Goal: Task Accomplishment & Management: Manage account settings

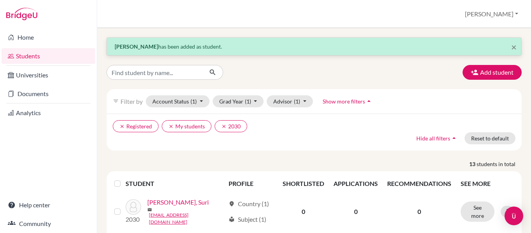
scroll to position [426, 0]
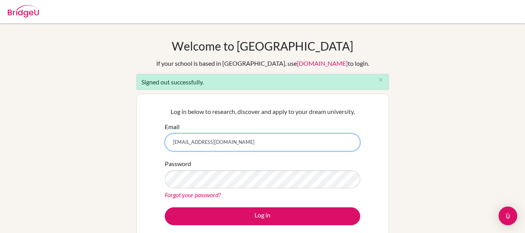
click at [239, 143] on input "[EMAIL_ADDRESS][DOMAIN_NAME]" at bounding box center [262, 142] width 195 height 18
type input "[EMAIL_ADDRESS][DOMAIN_NAME]"
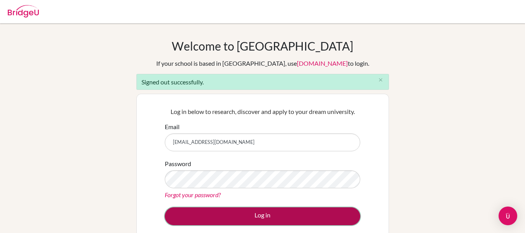
click at [237, 211] on button "Log in" at bounding box center [262, 216] width 195 height 18
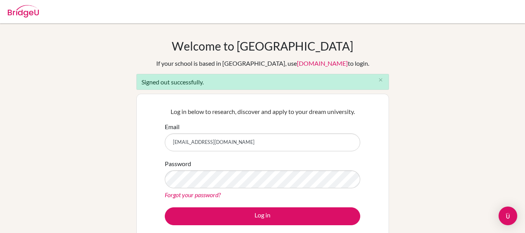
type input "[EMAIL_ADDRESS][DOMAIN_NAME]"
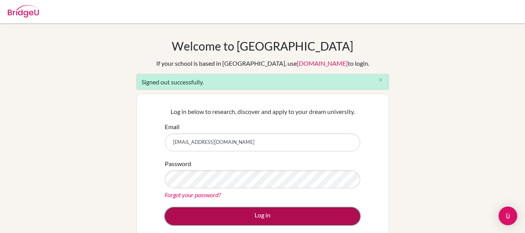
click at [266, 214] on button "Log in" at bounding box center [262, 216] width 195 height 18
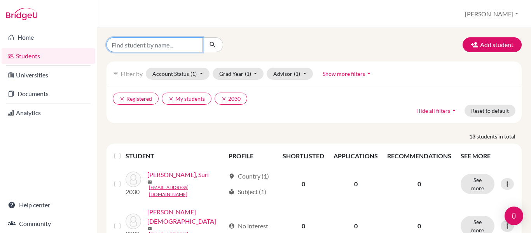
click at [181, 47] on input "Find student by name..." at bounding box center [154, 44] width 96 height 15
type input "j"
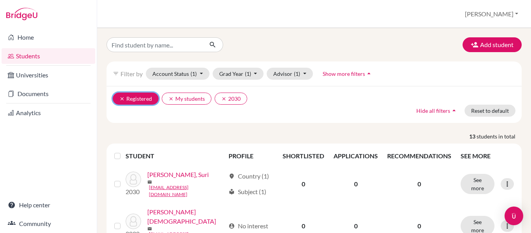
click at [124, 99] on icon "clear" at bounding box center [121, 98] width 5 height 5
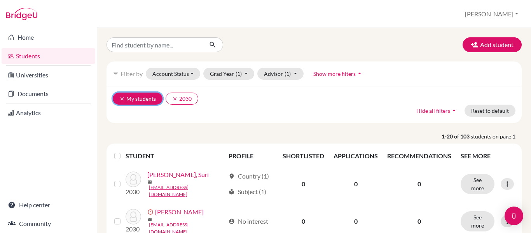
click at [119, 99] on icon "clear" at bounding box center [121, 98] width 5 height 5
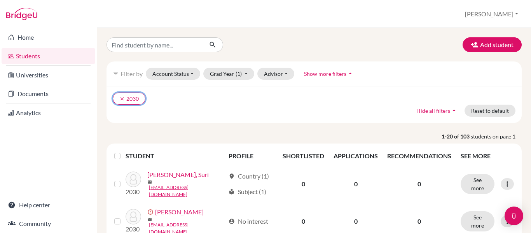
click at [119, 99] on icon "clear" at bounding box center [121, 98] width 5 height 5
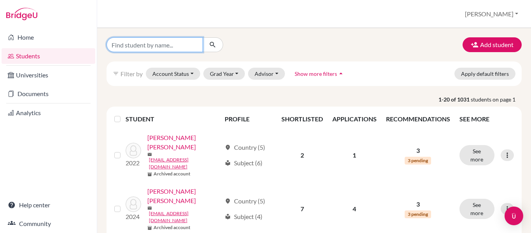
click at [130, 49] on input "Find student by name..." at bounding box center [154, 44] width 96 height 15
type input "[PERSON_NAME]"
click button "submit" at bounding box center [212, 44] width 21 height 15
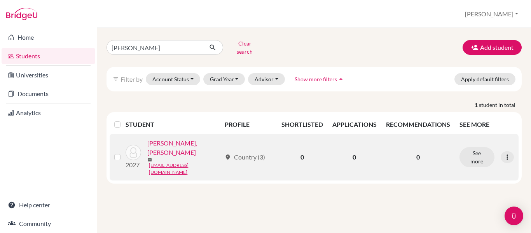
click at [205, 140] on link "[PERSON_NAME], [PERSON_NAME]" at bounding box center [184, 147] width 74 height 19
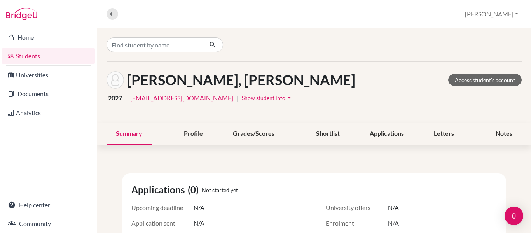
click at [269, 95] on span "Show student info" at bounding box center [264, 97] width 44 height 7
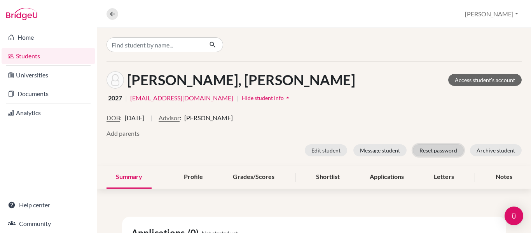
click at [441, 150] on button "Reset password" at bounding box center [437, 150] width 51 height 12
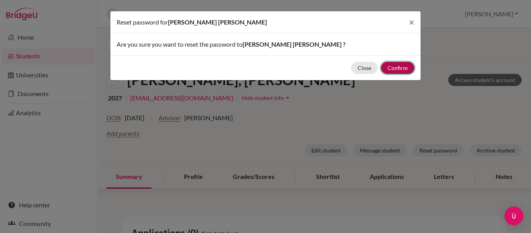
click at [399, 67] on button "Confirm" at bounding box center [397, 68] width 33 height 12
